Goal: Information Seeking & Learning: Learn about a topic

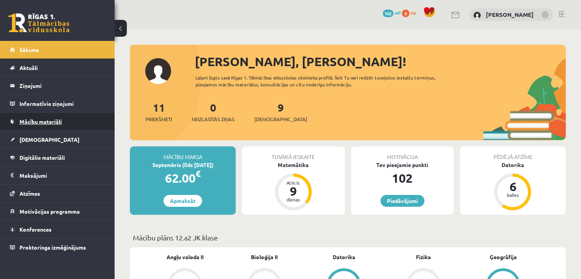
click at [48, 128] on link "Mācību materiāli" at bounding box center [57, 122] width 95 height 18
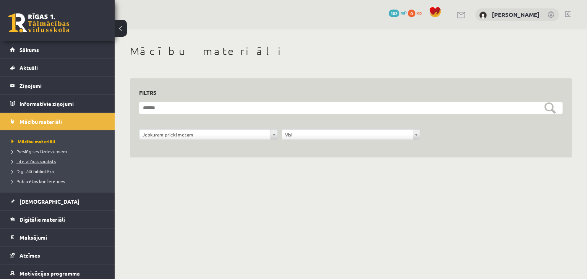
click at [47, 162] on span "Literatūras saraksts" at bounding box center [33, 161] width 44 height 6
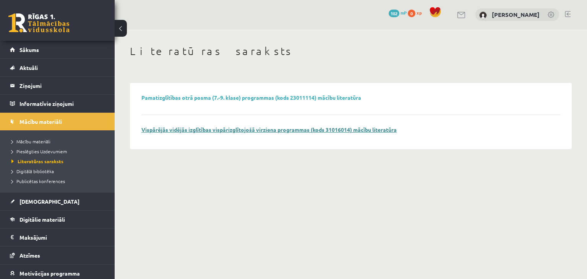
click at [194, 131] on link "Vispārējās vidējās izglītības vispārizglītojošā virziena programmas (kods 31016…" at bounding box center [268, 129] width 255 height 7
click at [40, 173] on span "Digitālā bibliotēka" at bounding box center [32, 171] width 42 height 6
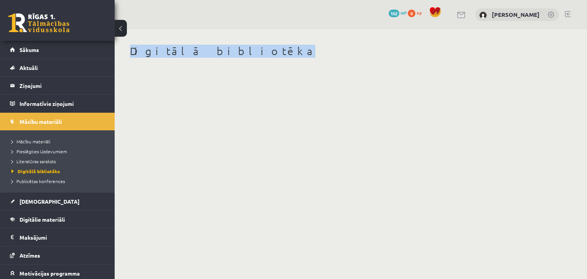
drag, startPoint x: 128, startPoint y: 53, endPoint x: 218, endPoint y: 99, distance: 101.8
click at [218, 99] on body "0 Dāvanas 102 mP 0 xp Roberts Stāmurs Sākums Aktuāli Kā mācīties eSKOLĀ Kontakt…" at bounding box center [293, 139] width 587 height 279
click at [232, 115] on body "0 Dāvanas 102 mP 0 xp Roberts Stāmurs Sākums Aktuāli Kā mācīties eSKOLĀ Kontakt…" at bounding box center [293, 139] width 587 height 279
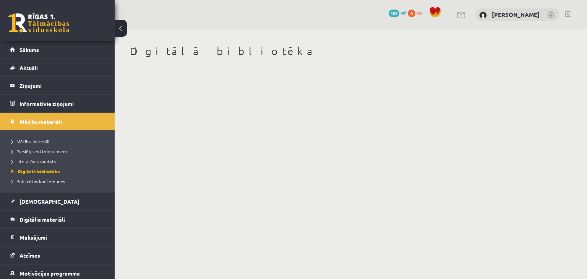
click at [232, 115] on body "0 Dāvanas 102 mP 0 xp Roberts Stāmurs Sākums Aktuāli Kā mācīties eSKOLĀ Kontakt…" at bounding box center [293, 139] width 587 height 279
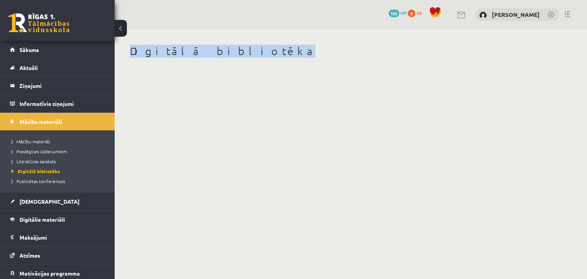
drag, startPoint x: 232, startPoint y: 115, endPoint x: 232, endPoint y: 121, distance: 6.5
click at [232, 121] on body "0 Dāvanas 102 mP 0 xp Roberts Stāmurs Sākums Aktuāli Kā mācīties eSKOLĀ Kontakt…" at bounding box center [293, 139] width 587 height 279
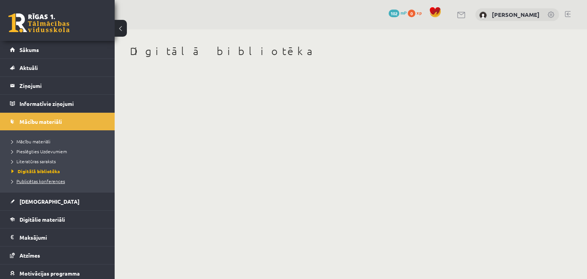
click at [47, 179] on span "Publicētas konferences" at bounding box center [37, 181] width 53 height 6
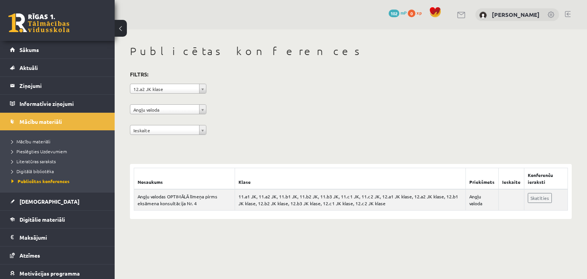
drag, startPoint x: 174, startPoint y: 190, endPoint x: 306, endPoint y: 179, distance: 132.2
click at [306, 179] on th "Klase" at bounding box center [350, 178] width 231 height 21
click at [529, 204] on td "Skatīties" at bounding box center [546, 199] width 44 height 21
click at [532, 202] on link "Skatīties" at bounding box center [539, 198] width 24 height 10
click at [30, 143] on span "Mācību materiāli" at bounding box center [30, 141] width 39 height 6
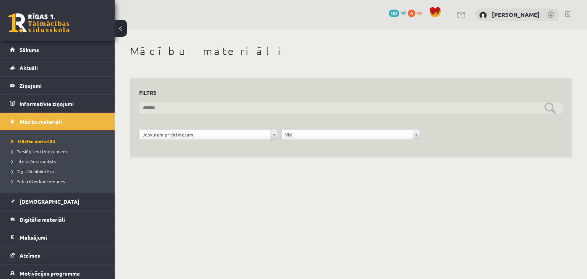
click at [184, 106] on input "text" at bounding box center [350, 108] width 423 height 12
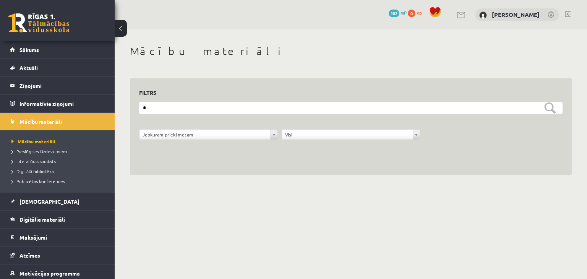
click at [209, 126] on form "**********" at bounding box center [350, 125] width 423 height 46
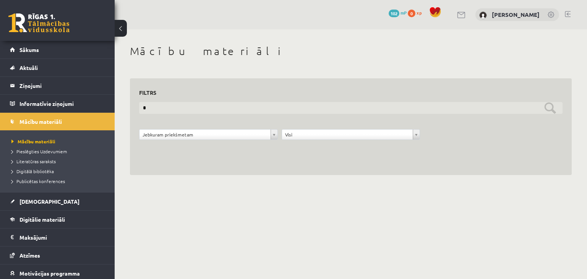
click at [194, 105] on input "text" at bounding box center [350, 108] width 423 height 12
type input "*********"
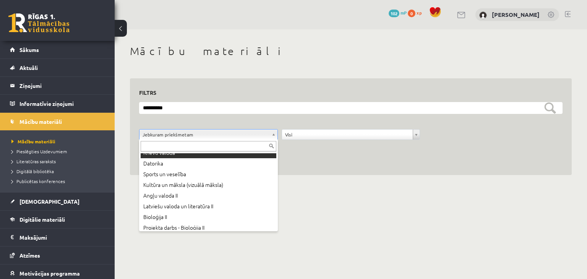
scroll to position [52, 0]
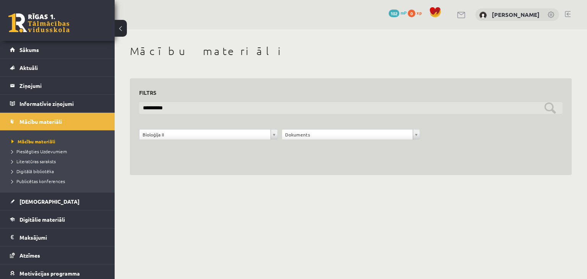
drag, startPoint x: 172, startPoint y: 110, endPoint x: 112, endPoint y: 108, distance: 60.7
click at [112, 108] on div "0 Dāvanas 102 mP 0 xp Roberts Stāmurs Sākums Aktuāli Kā mācīties eSKOLĀ Kontakt…" at bounding box center [293, 95] width 587 height 190
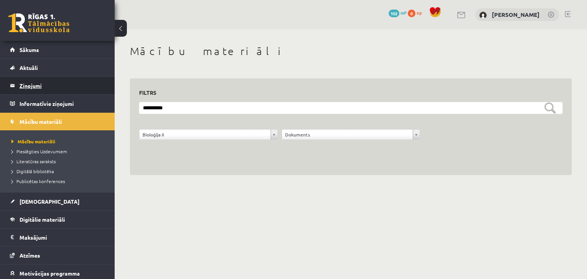
click at [42, 87] on legend "Ziņojumi 0" at bounding box center [62, 86] width 86 height 18
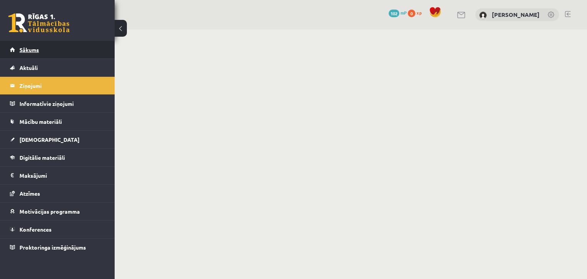
click at [40, 47] on link "Sākums" at bounding box center [57, 50] width 95 height 18
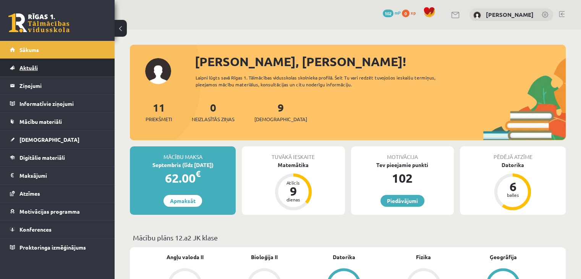
click at [58, 66] on link "Aktuāli" at bounding box center [57, 68] width 95 height 18
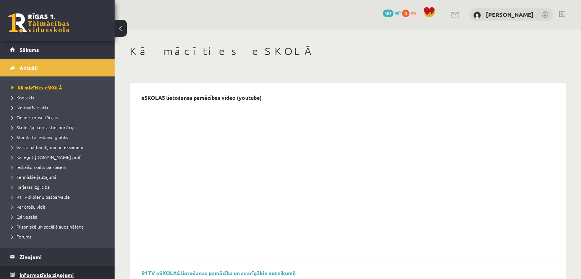
click at [51, 273] on legend "Informatīvie ziņojumi 0" at bounding box center [62, 275] width 86 height 18
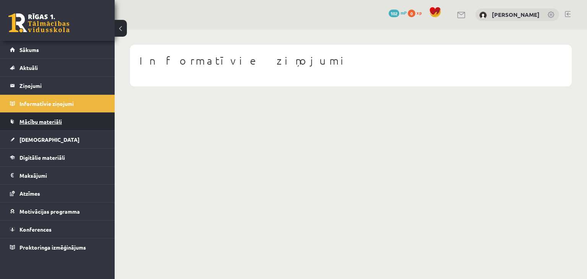
click at [70, 113] on link "Mācību materiāli" at bounding box center [57, 122] width 95 height 18
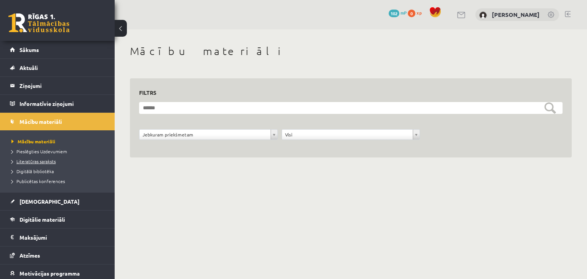
click at [43, 160] on span "Literatūras saraksts" at bounding box center [33, 161] width 44 height 6
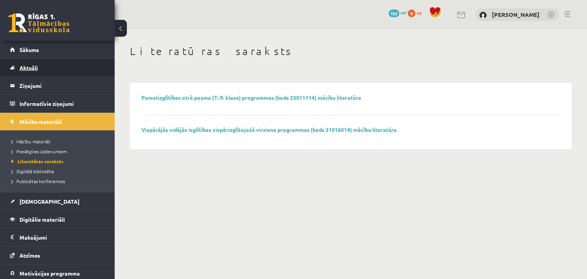
click at [34, 72] on link "Aktuāli" at bounding box center [57, 68] width 95 height 18
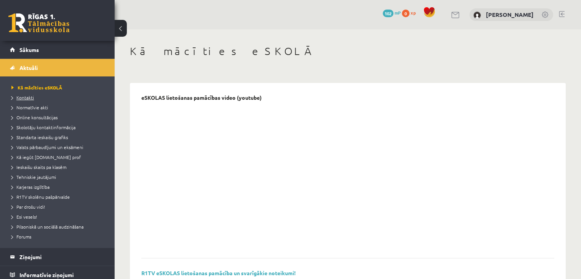
click at [26, 96] on span "Kontakti" at bounding box center [22, 97] width 23 height 6
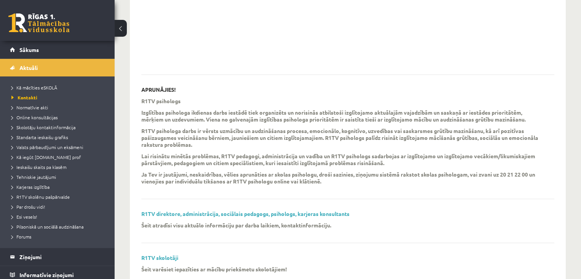
scroll to position [209, 0]
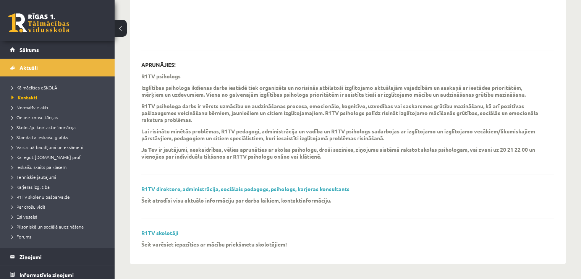
click at [157, 227] on div "AKŪTU SITUĀCIJU JAUTĀJUMOS - NEBAIDIES, PIEZVANI! APRUNĀJIES! R1TV psihologs Iz…" at bounding box center [347, 69] width 413 height 366
click at [157, 233] on link "R1TV skolotāji" at bounding box center [159, 232] width 37 height 7
click at [38, 65] on span "Aktuāli" at bounding box center [28, 67] width 18 height 7
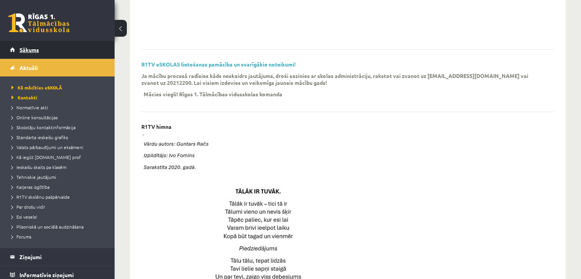
click at [37, 51] on span "Sākums" at bounding box center [28, 49] width 19 height 7
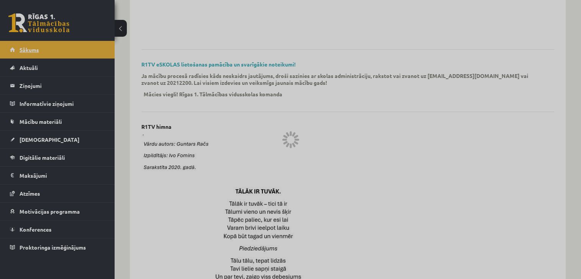
click at [37, 51] on div at bounding box center [290, 139] width 581 height 279
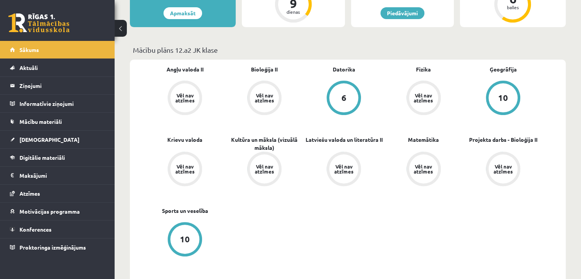
scroll to position [189, 0]
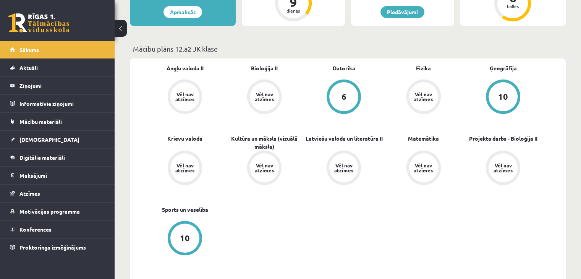
click at [264, 90] on div "Vēl nav atzīmes" at bounding box center [264, 96] width 29 height 29
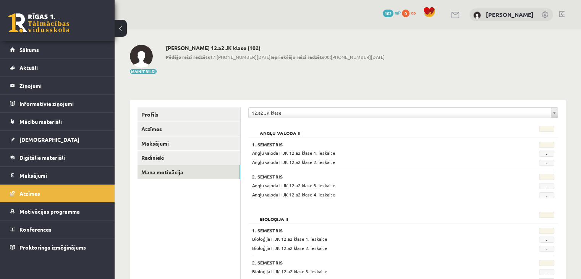
click at [166, 173] on link "Mana motivācija" at bounding box center [188, 172] width 103 height 14
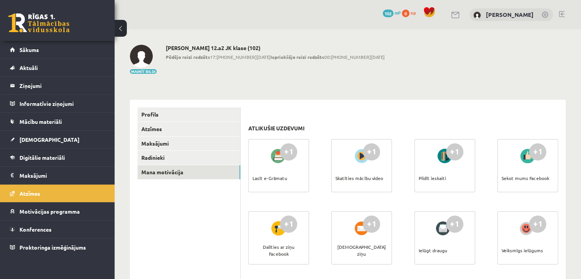
click at [274, 175] on div "Lasīt e-Grāmatu" at bounding box center [269, 178] width 35 height 27
click at [279, 158] on div at bounding box center [279, 156] width 22 height 18
click at [295, 152] on div "+1" at bounding box center [288, 151] width 17 height 17
click at [275, 168] on div "Lasīt e-Grāmatu" at bounding box center [269, 178] width 35 height 27
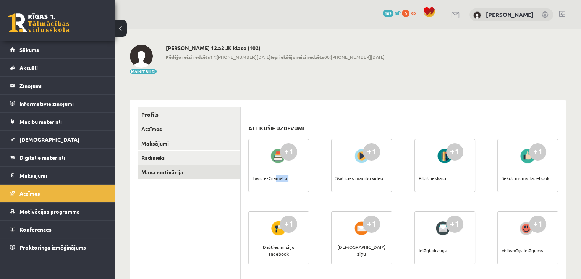
click at [275, 168] on div "Lasīt e-Grāmatu" at bounding box center [269, 178] width 35 height 27
click at [46, 210] on span "Motivācijas programma" at bounding box center [49, 211] width 60 height 7
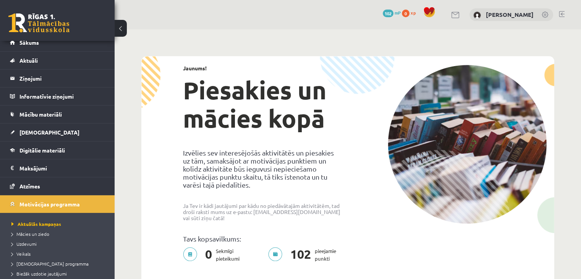
scroll to position [9, 0]
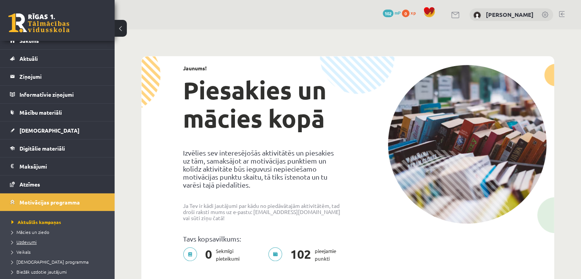
click at [31, 241] on span "Uzdevumi" at bounding box center [23, 242] width 25 height 6
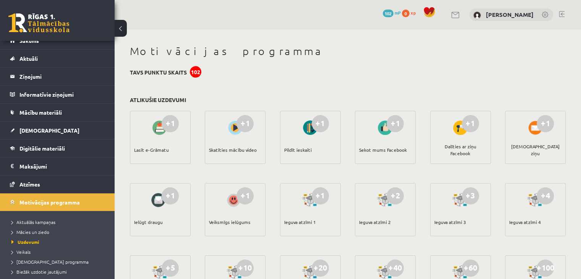
click at [157, 127] on div at bounding box center [160, 128] width 22 height 18
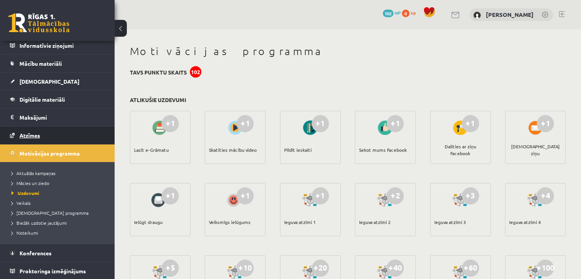
scroll to position [57, 0]
click at [77, 185] on link "Mācies un ziedo" at bounding box center [58, 183] width 95 height 7
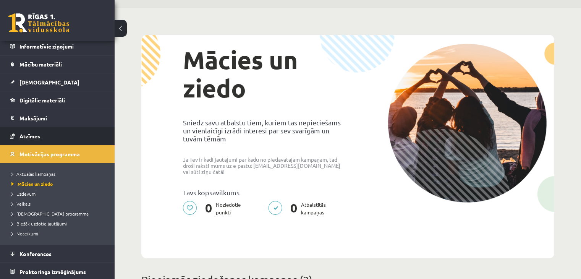
scroll to position [15, 0]
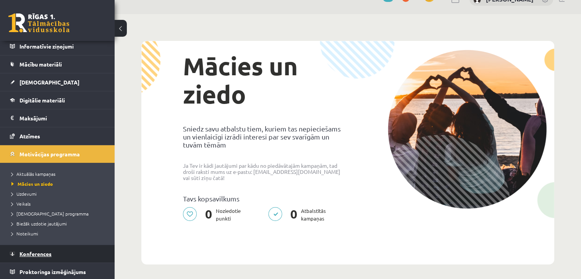
click at [44, 246] on link "Konferences" at bounding box center [57, 254] width 95 height 18
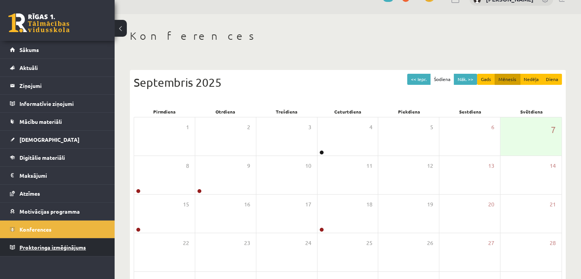
click at [71, 248] on span "Proktoringa izmēģinājums" at bounding box center [52, 247] width 66 height 7
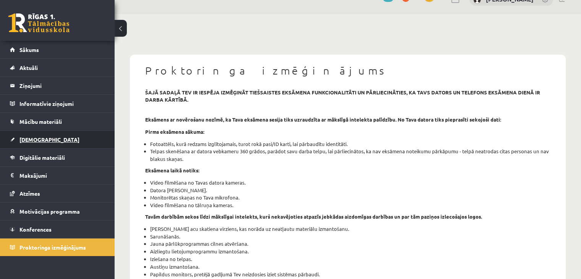
click at [57, 146] on link "[DEMOGRAPHIC_DATA]" at bounding box center [57, 140] width 95 height 18
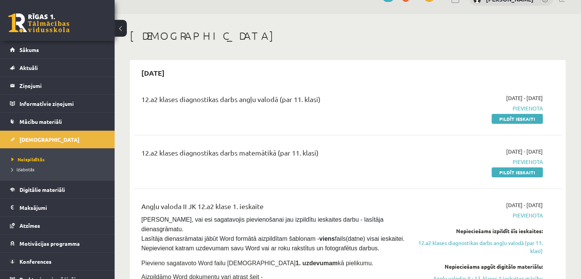
drag, startPoint x: 174, startPoint y: 95, endPoint x: 342, endPoint y: 104, distance: 168.7
click at [342, 104] on div "12.a2 klases diagnostikas darbs angļu valodā (par 11. klasi)" at bounding box center [273, 101] width 264 height 14
click at [380, 156] on div "12.a2 klases diagnostikas darbs matemātikā (par 11. klasi)" at bounding box center [273, 154] width 264 height 14
click at [35, 122] on span "Mācību materiāli" at bounding box center [40, 121] width 42 height 7
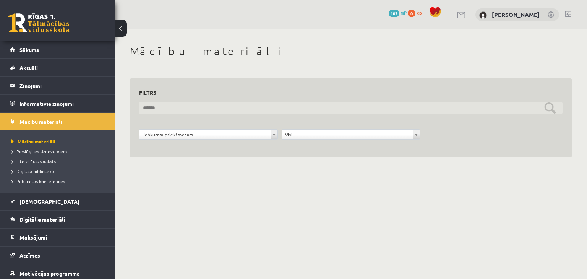
click at [156, 108] on input "text" at bounding box center [350, 108] width 423 height 12
click at [186, 112] on input "text" at bounding box center [350, 108] width 423 height 12
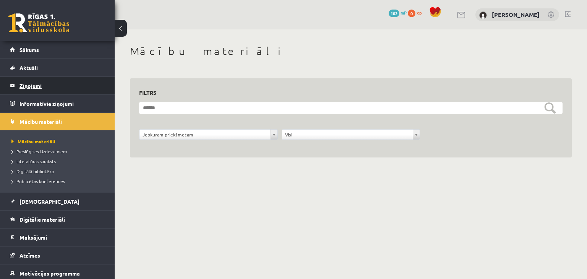
click at [36, 84] on legend "Ziņojumi 0" at bounding box center [62, 86] width 86 height 18
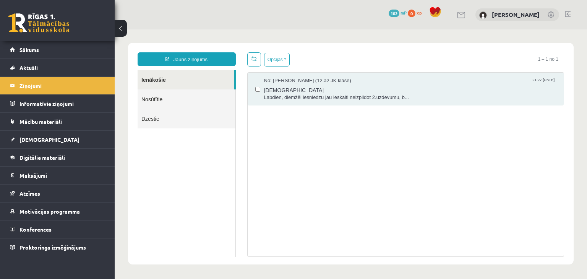
click at [163, 98] on link "Nosūtītie" at bounding box center [186, 98] width 98 height 19
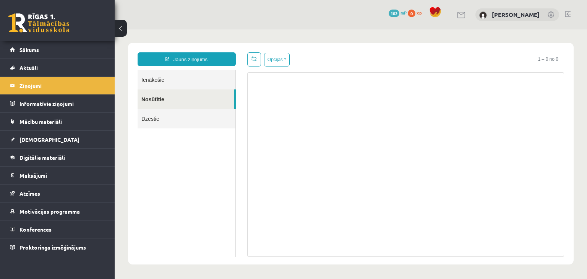
click at [182, 89] on link "Ienākošie" at bounding box center [186, 79] width 98 height 19
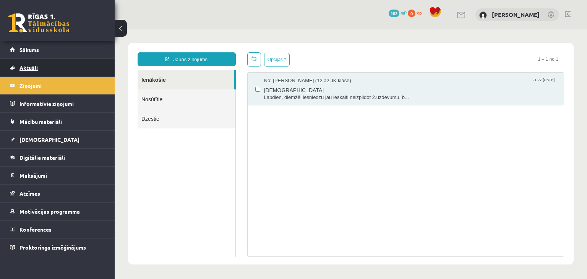
drag, startPoint x: 51, startPoint y: 69, endPoint x: 31, endPoint y: 60, distance: 21.7
click at [31, 60] on link "Aktuāli" at bounding box center [57, 68] width 95 height 18
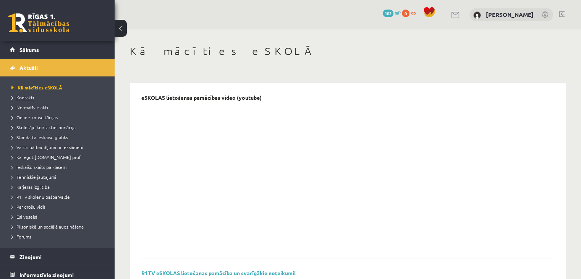
click at [29, 99] on span "Kontakti" at bounding box center [22, 97] width 23 height 6
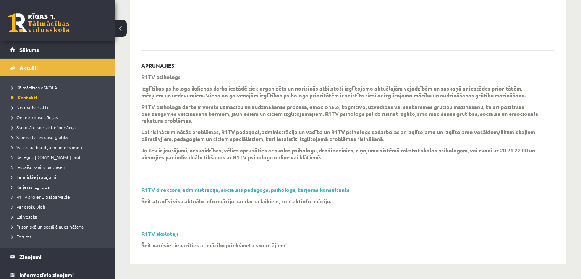
scroll to position [207, 0]
click at [259, 192] on link "R1TV direktore, administrācija, sociālais pedagogs, psihologs, karjeras konsult…" at bounding box center [245, 189] width 208 height 7
click at [50, 115] on span "Online konsultācijas" at bounding box center [34, 117] width 46 height 6
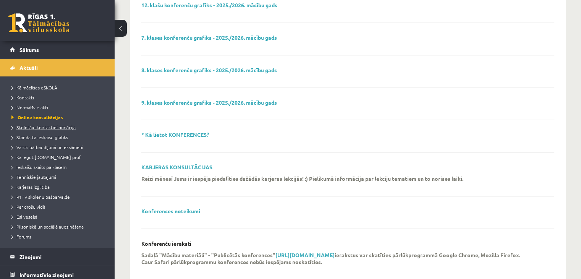
click at [72, 128] on span "Skolotāju kontaktinformācija" at bounding box center [43, 127] width 64 height 6
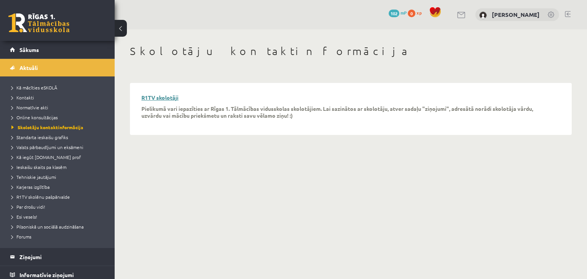
click at [162, 95] on link "R1TV skolotāji" at bounding box center [159, 97] width 37 height 7
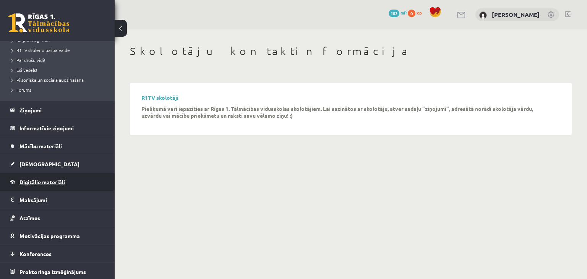
click at [27, 177] on link "Digitālie materiāli" at bounding box center [57, 182] width 95 height 18
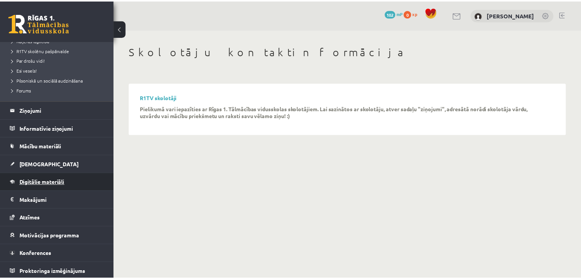
scroll to position [8, 0]
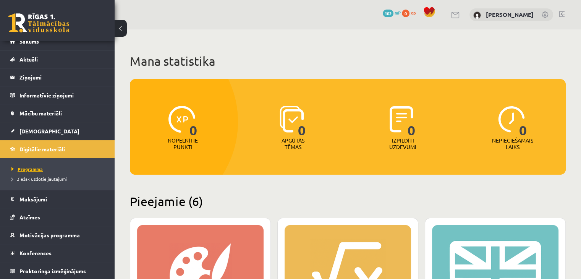
click at [27, 170] on span "Programma" at bounding box center [26, 169] width 31 height 6
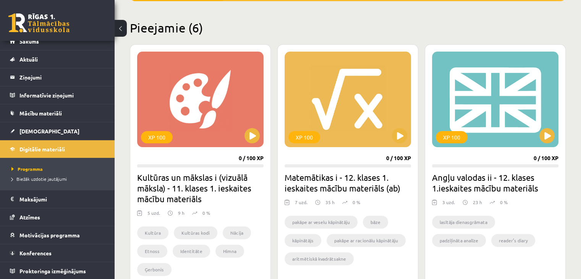
scroll to position [177, 0]
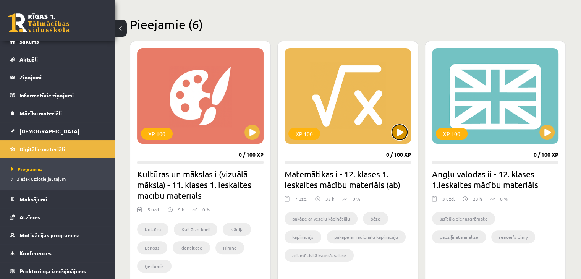
click at [397, 130] on button at bounding box center [399, 132] width 15 height 15
click at [395, 140] on div "XP 100" at bounding box center [348, 95] width 126 height 95
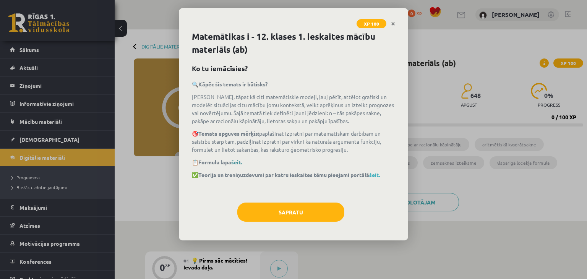
click at [239, 162] on link "šeit." at bounding box center [236, 162] width 11 height 7
click at [380, 173] on link "šeit." at bounding box center [374, 174] width 11 height 7
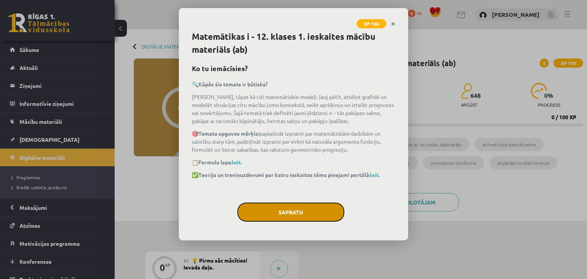
click at [286, 217] on button "Sapratu" at bounding box center [290, 211] width 107 height 19
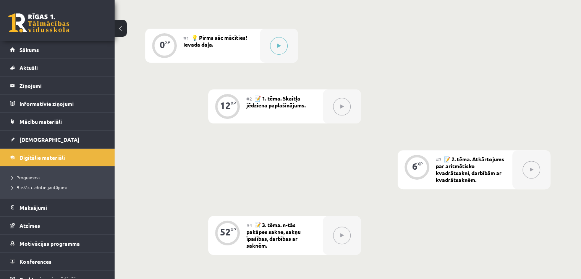
scroll to position [223, 0]
